Goal: Information Seeking & Learning: Learn about a topic

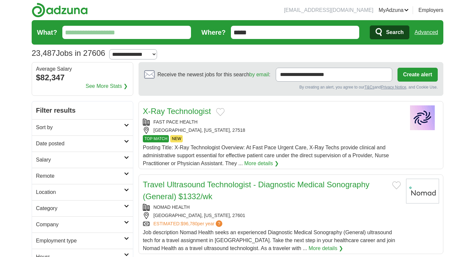
click at [157, 35] on input "What?" at bounding box center [126, 32] width 129 height 13
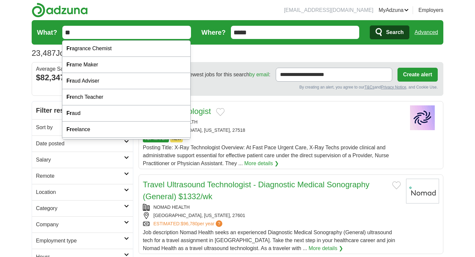
type input "*"
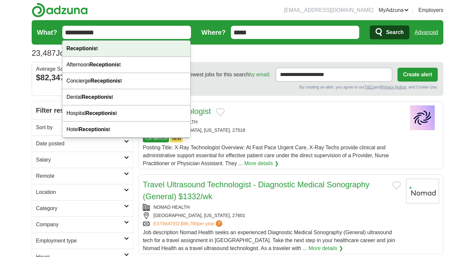
click at [81, 52] on div "Receptionis t" at bounding box center [126, 49] width 128 height 16
type input "**********"
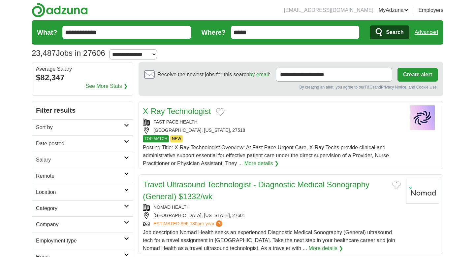
click at [384, 35] on button "Search" at bounding box center [389, 32] width 39 height 14
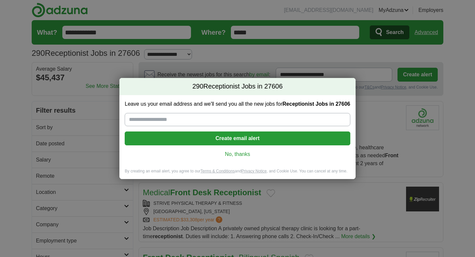
click at [236, 155] on link "No, thanks" at bounding box center [237, 154] width 215 height 7
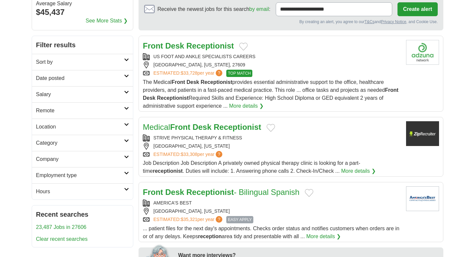
scroll to position [66, 0]
click at [219, 128] on strong "Receptionist" at bounding box center [238, 126] width 48 height 9
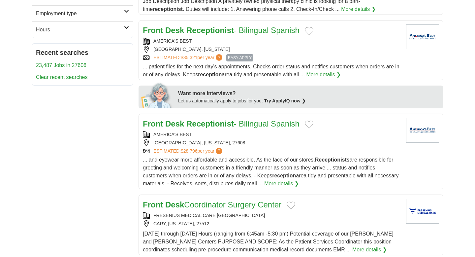
scroll to position [307, 0]
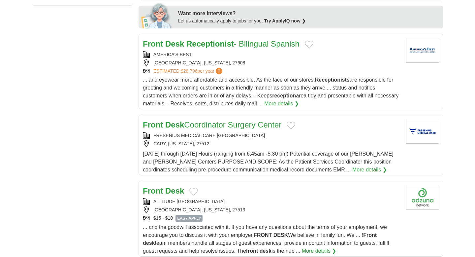
click at [235, 127] on link "Front Desk Coordinator Surgery Center" at bounding box center [212, 124] width 139 height 9
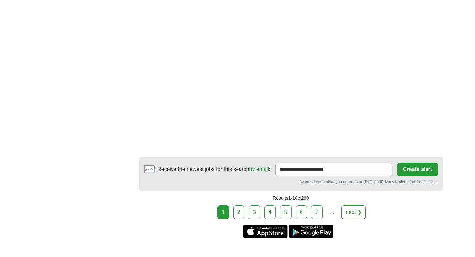
scroll to position [1115, 0]
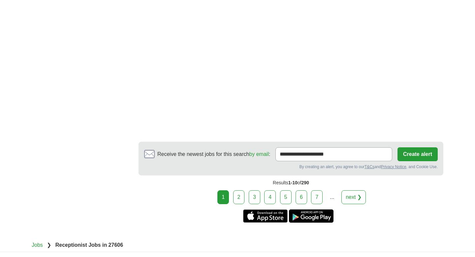
click at [239, 202] on link "2" at bounding box center [239, 197] width 12 height 14
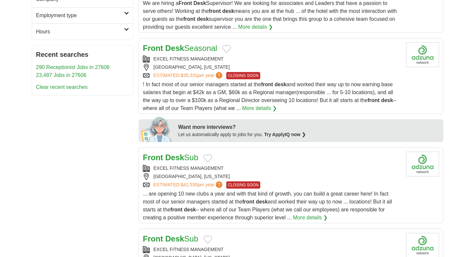
scroll to position [218, 0]
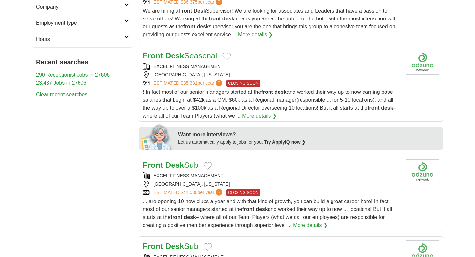
click at [311, 78] on div "[GEOGRAPHIC_DATA], [US_STATE]" at bounding box center [272, 74] width 258 height 7
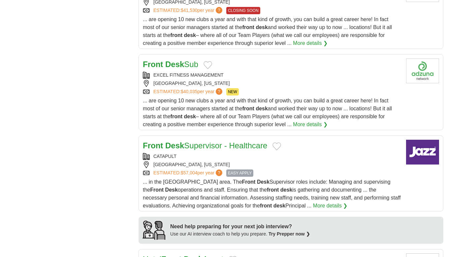
scroll to position [421, 0]
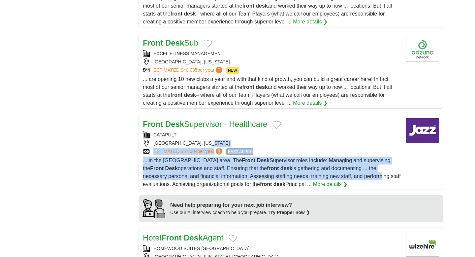
drag, startPoint x: 326, startPoint y: 146, endPoint x: 332, endPoint y: 181, distance: 36.0
click at [332, 181] on div "Front Desk Supervisor - Healthcare CATAPULT RALEIGH, NORTH CAROLINA ESTIMATED: …" at bounding box center [272, 153] width 258 height 70
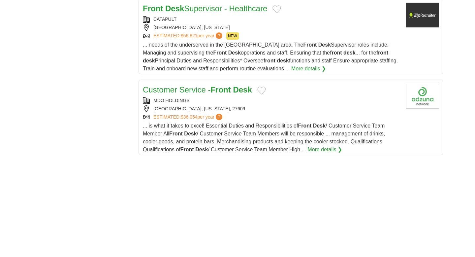
scroll to position [829, 0]
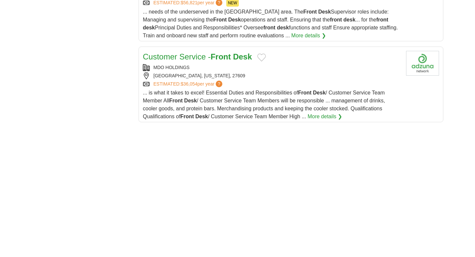
click at [304, 79] on div "RALEIGH, NORTH CAROLINA, 27609" at bounding box center [272, 75] width 258 height 7
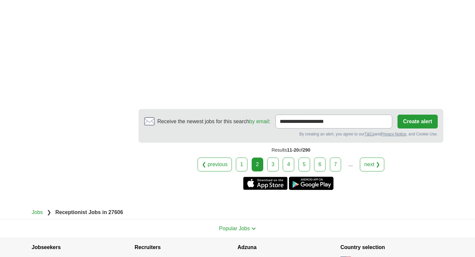
scroll to position [1122, 0]
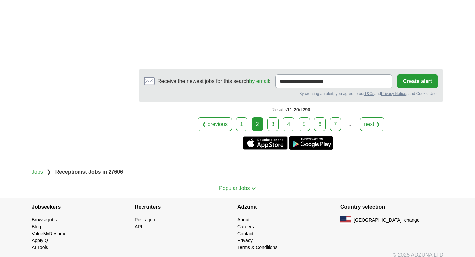
click at [273, 128] on link "3" at bounding box center [273, 124] width 12 height 14
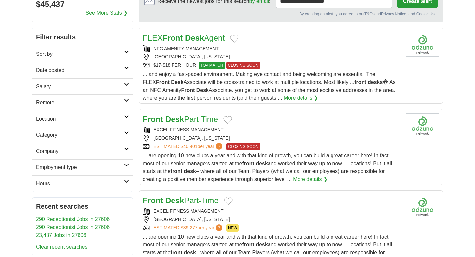
scroll to position [75, 0]
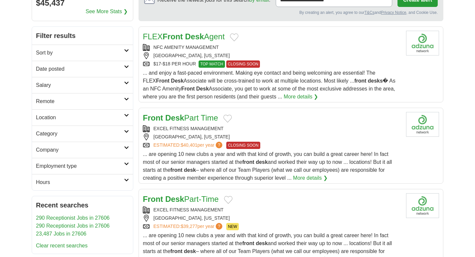
click at [315, 54] on div "[GEOGRAPHIC_DATA], [US_STATE]" at bounding box center [272, 55] width 258 height 7
